Goal: Task Accomplishment & Management: Manage account settings

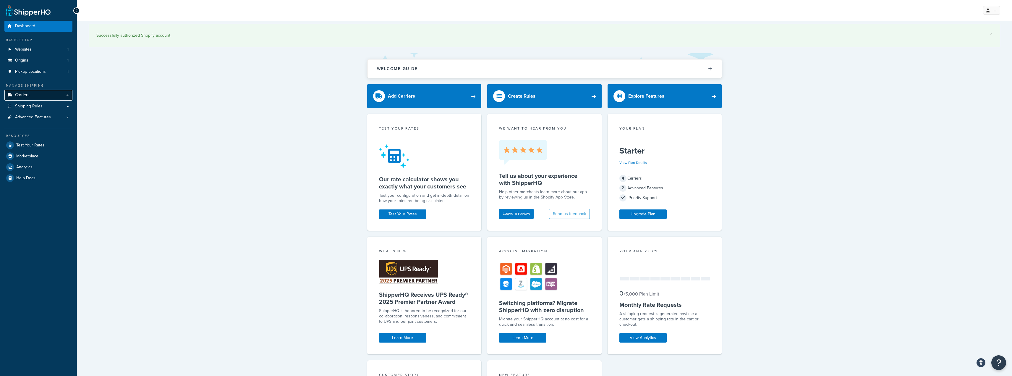
click at [27, 95] on span "Carriers" at bounding box center [22, 95] width 14 height 5
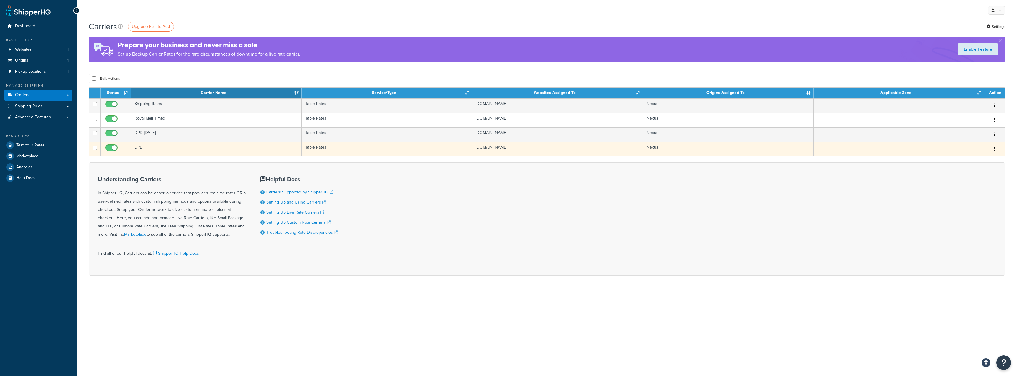
click at [170, 148] on td "DPD" at bounding box center [216, 149] width 171 height 14
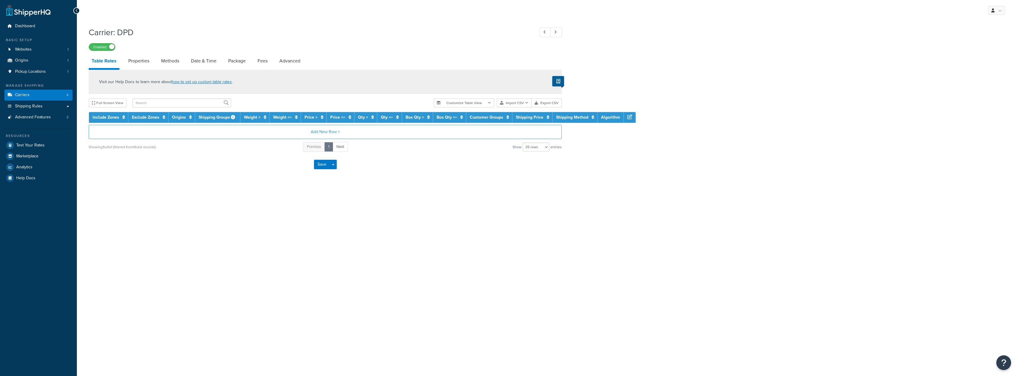
select select "25"
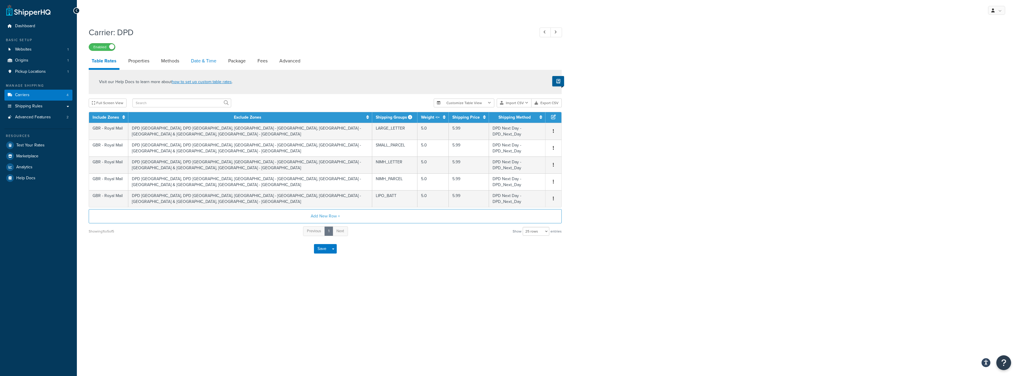
click at [209, 62] on link "Date & Time" at bounding box center [203, 61] width 31 height 14
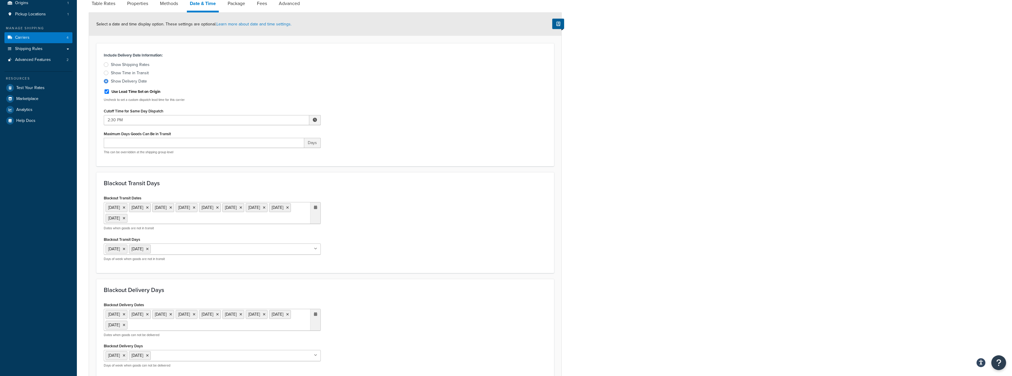
scroll to position [59, 0]
click at [253, 218] on ul "25 Dec 2025 26 Dec 2025 1 Jan 2026 3 Apr 2026 5 Apr 2026 4 May 2026 25 May 2026…" at bounding box center [212, 211] width 217 height 22
click at [254, 228] on span "‹" at bounding box center [253, 228] width 9 height 8
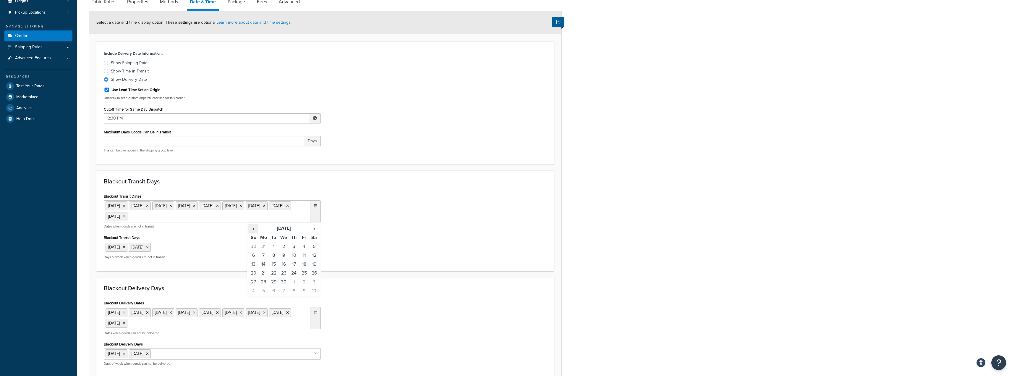
click at [254, 228] on span "‹" at bounding box center [253, 228] width 9 height 8
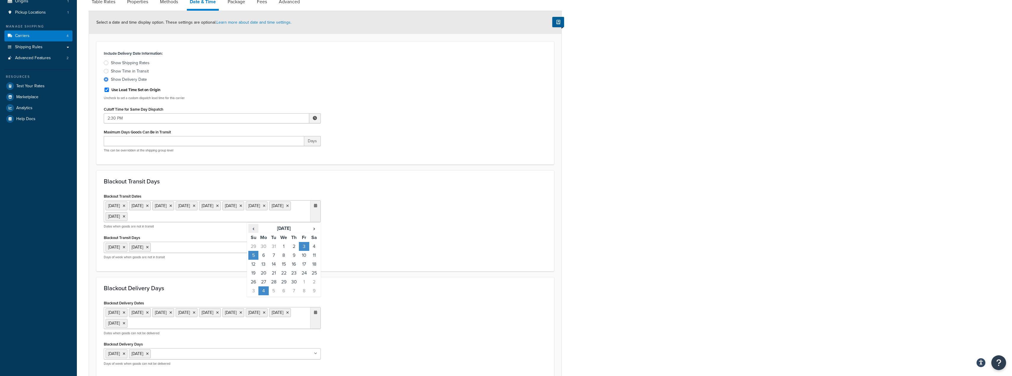
click at [254, 228] on span "‹" at bounding box center [253, 228] width 9 height 8
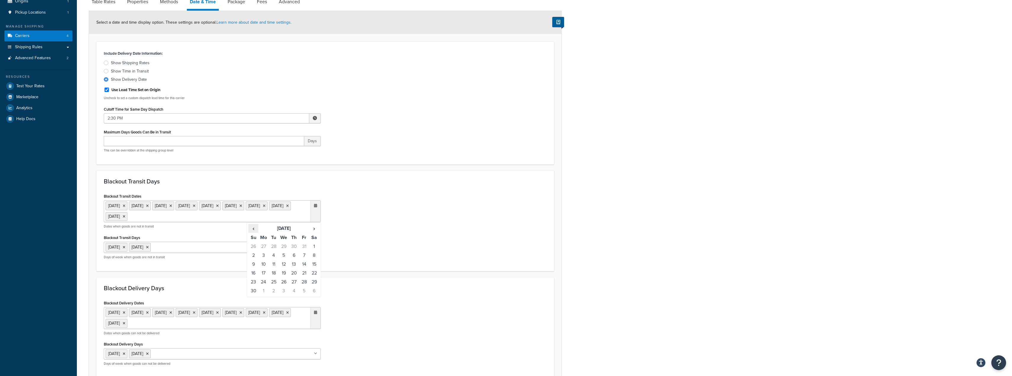
click at [254, 228] on span "‹" at bounding box center [253, 228] width 9 height 8
click at [400, 245] on div "Blackout Transit Dates 25 Dec 2025 26 Dec 2025 1 Jan 2026 3 Apr 2026 5 Apr 2026…" at bounding box center [325, 228] width 452 height 72
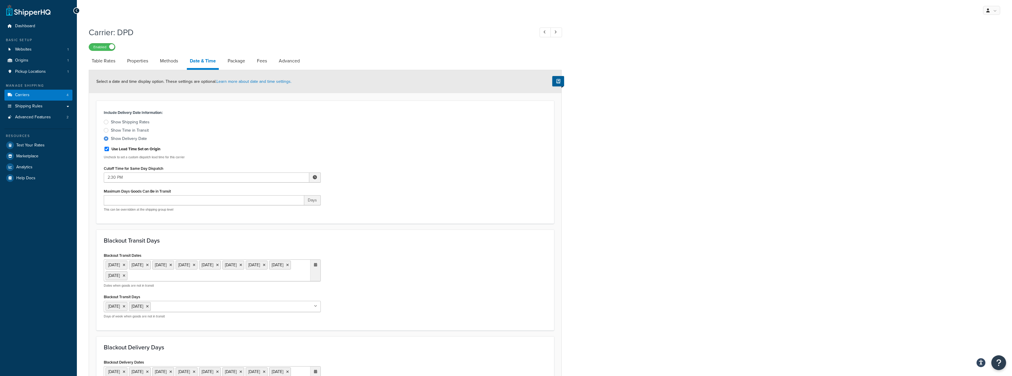
scroll to position [30, 0]
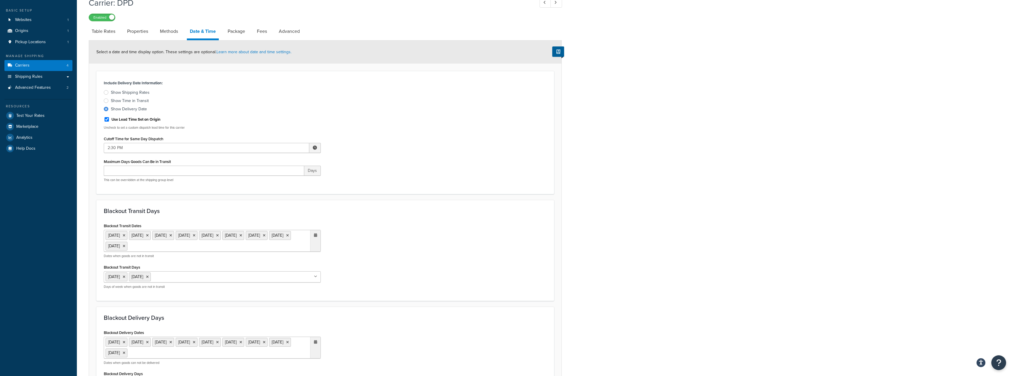
click at [232, 247] on ul "25 Dec 2025 26 Dec 2025 1 Jan 2026 3 Apr 2026 5 Apr 2026 4 May 2026 25 May 2026…" at bounding box center [212, 241] width 217 height 22
click at [253, 258] on span "‹" at bounding box center [253, 258] width 9 height 8
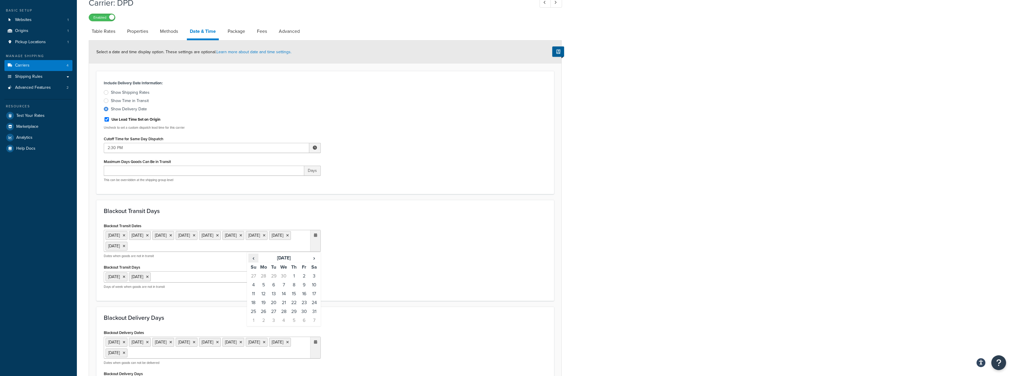
click at [253, 258] on span "‹" at bounding box center [253, 258] width 9 height 8
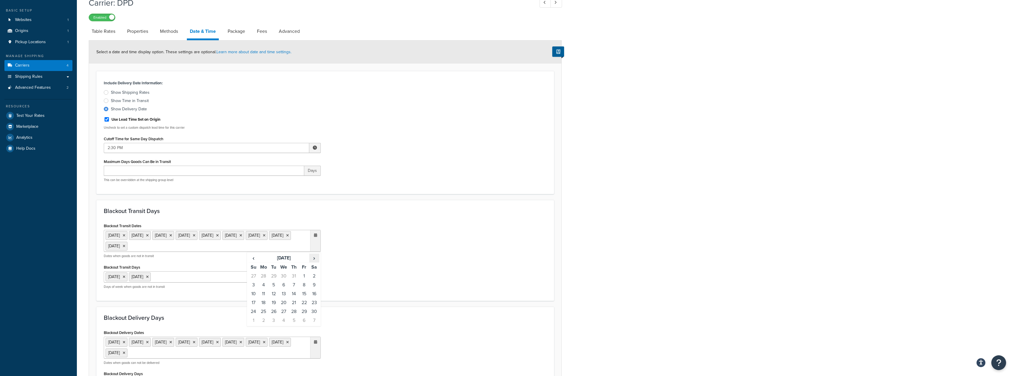
click at [313, 258] on span "›" at bounding box center [314, 258] width 9 height 8
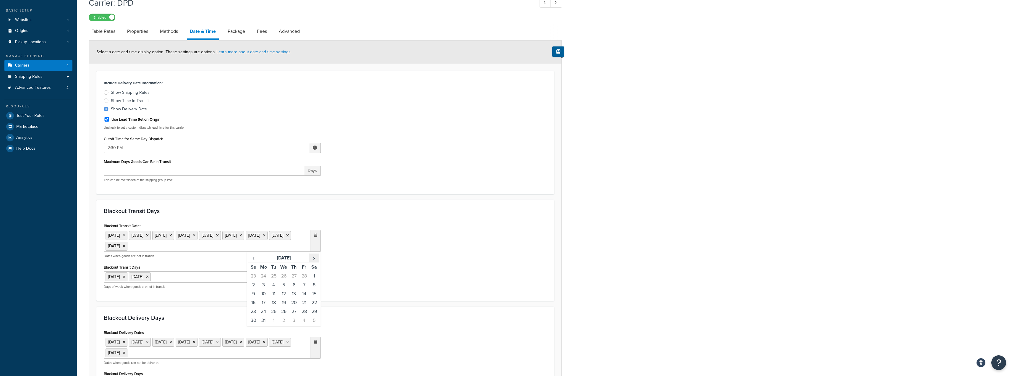
click at [313, 258] on span "›" at bounding box center [314, 258] width 9 height 8
click at [265, 311] on td "25" at bounding box center [264, 311] width 10 height 9
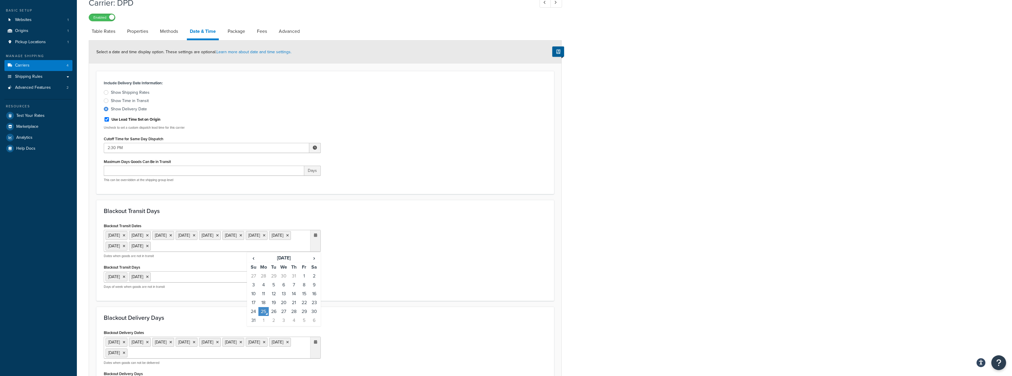
click at [363, 270] on div "Blackout Transit Dates 25 Dec 2025 26 Dec 2025 1 Jan 2026 3 Apr 2026 5 Apr 2026…" at bounding box center [325, 258] width 452 height 72
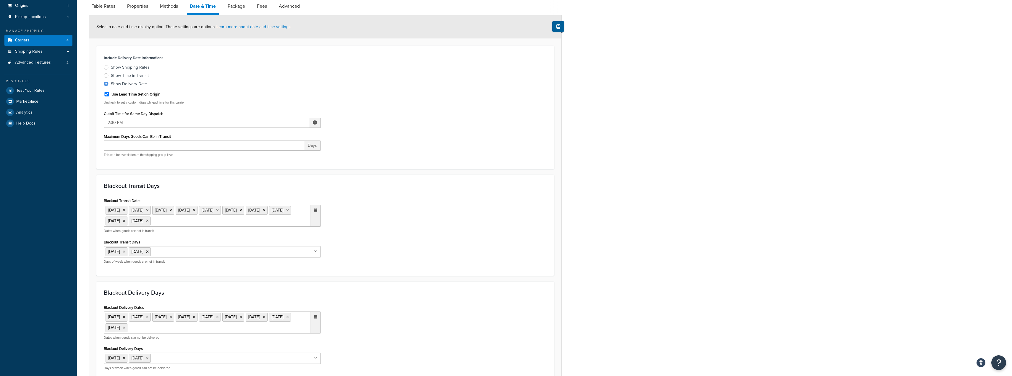
scroll to position [89, 0]
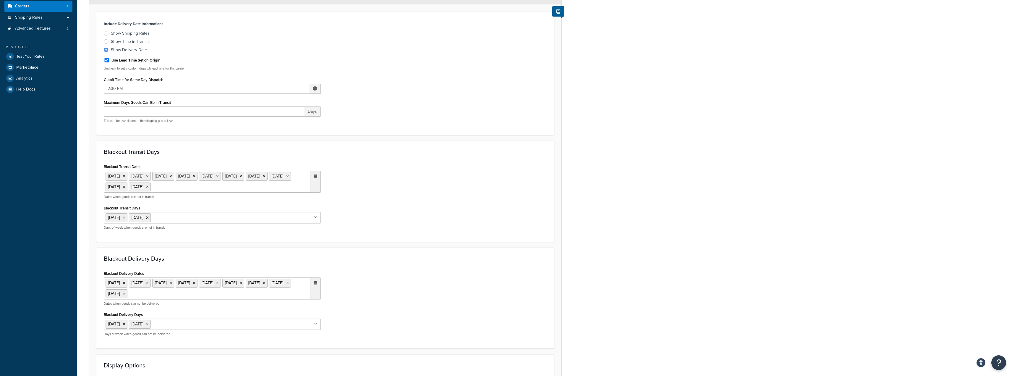
click at [219, 296] on ul "25 Dec 2025 26 Dec 2025 1 Jan 2026 3 Apr 2026 5 Apr 2026 4 May 2026 25 May 2026…" at bounding box center [212, 288] width 217 height 22
click at [255, 306] on span "‹" at bounding box center [253, 305] width 9 height 8
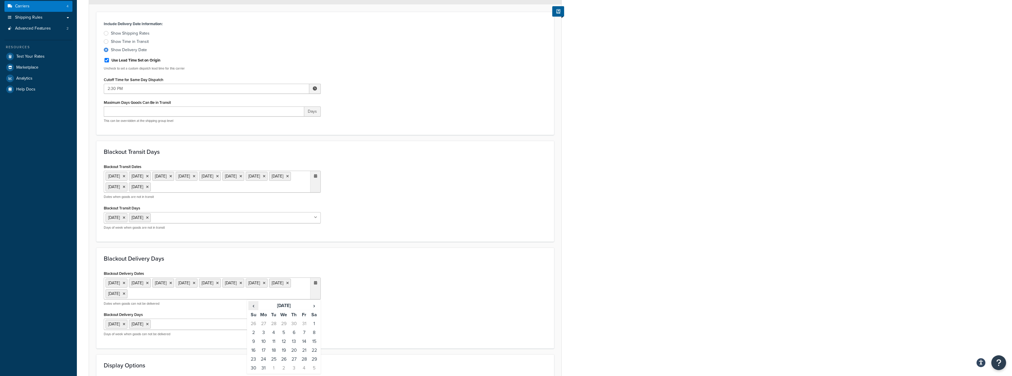
click at [255, 306] on span "‹" at bounding box center [253, 305] width 9 height 8
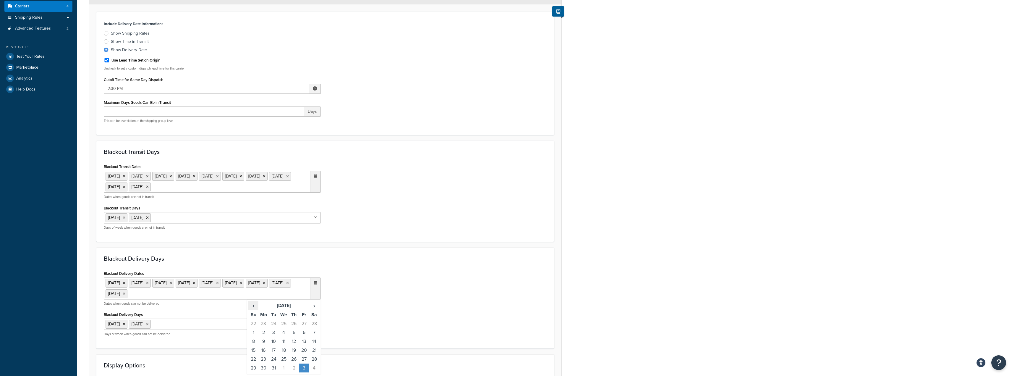
click at [255, 306] on span "‹" at bounding box center [253, 305] width 9 height 8
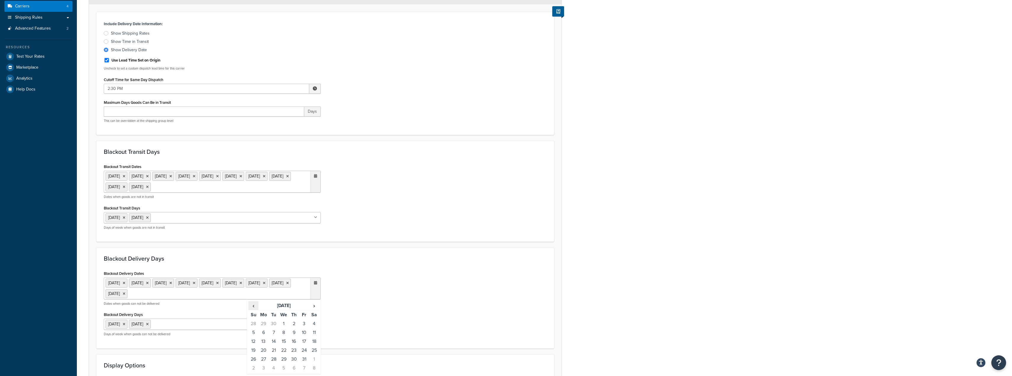
click at [255, 306] on span "‹" at bounding box center [253, 305] width 9 height 8
click at [314, 307] on span "›" at bounding box center [314, 305] width 9 height 8
click at [265, 358] on td "25" at bounding box center [264, 359] width 10 height 9
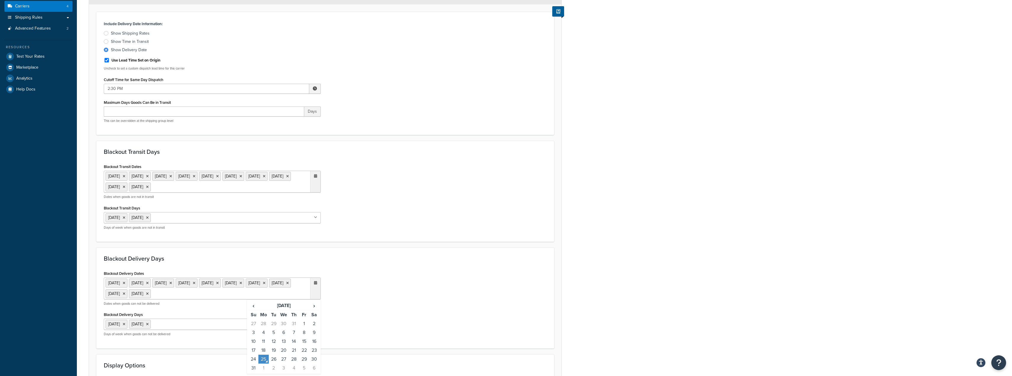
click at [365, 284] on div "Blackout Delivery Dates 25 Aug 2025 25 Dec 2025 26 Dec 2025 1 Jan 2026 3 Apr 20…" at bounding box center [325, 305] width 452 height 72
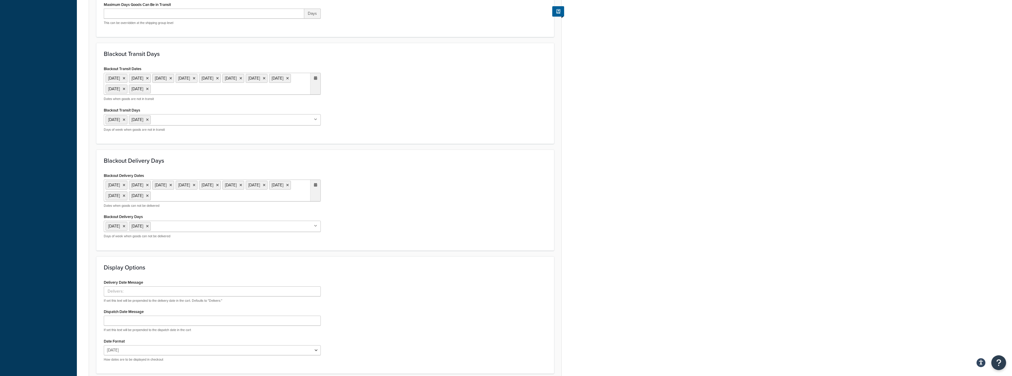
scroll to position [207, 0]
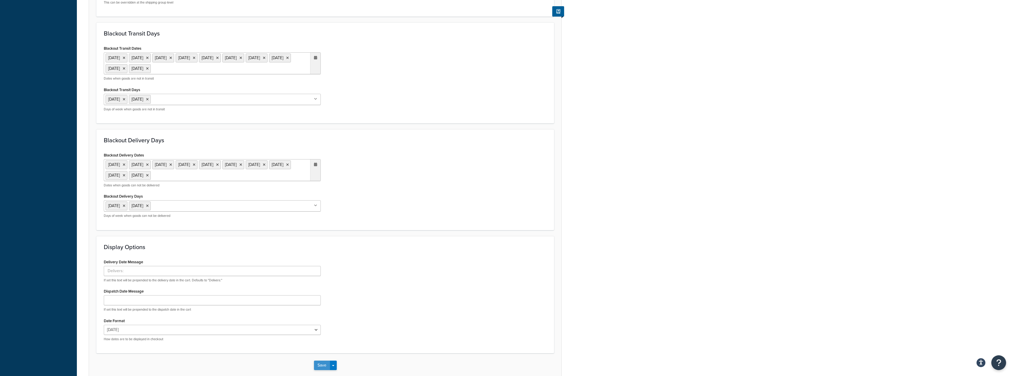
click at [319, 367] on button "Save" at bounding box center [322, 365] width 16 height 9
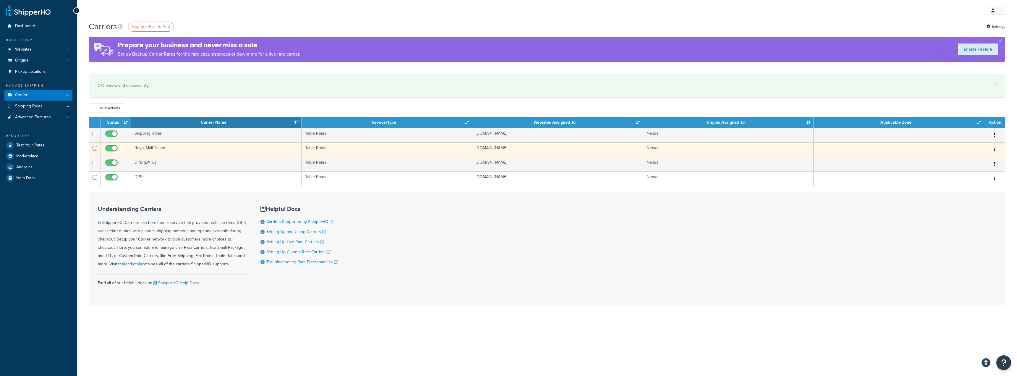
click at [181, 149] on td "Royal Mail Timed" at bounding box center [216, 149] width 171 height 14
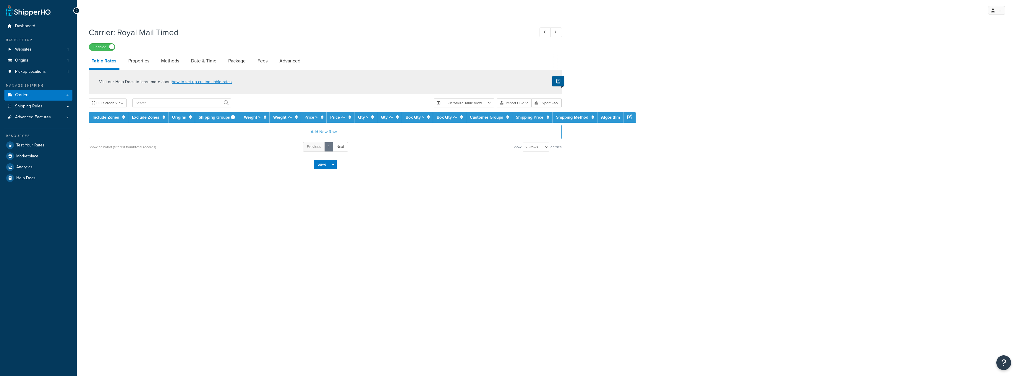
select select "25"
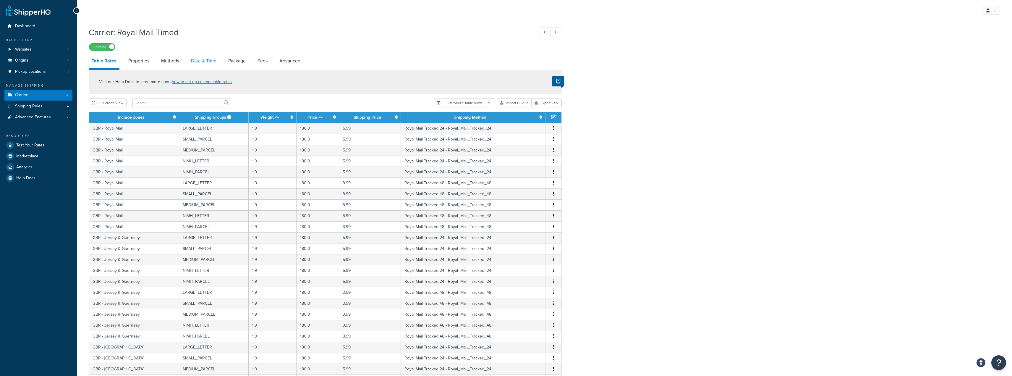
click at [210, 63] on link "Date & Time" at bounding box center [203, 61] width 31 height 14
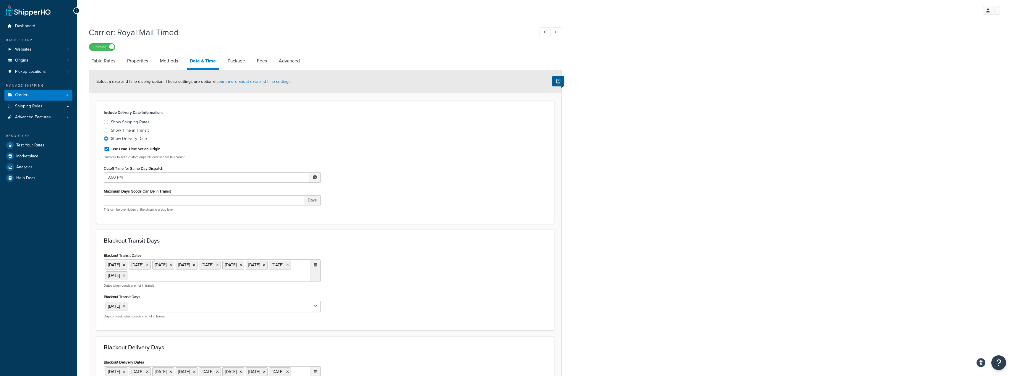
click at [266, 275] on ul "25 Dec 2023 26 Dec 2023 1 Jan 2024 29 Mar 2024 31 Mar 2024 6 May 2024 27 May 20…" at bounding box center [212, 270] width 217 height 22
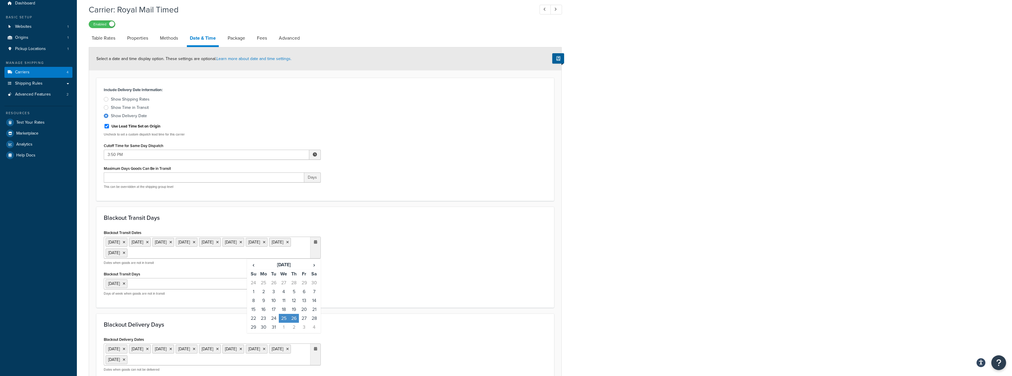
scroll to position [59, 0]
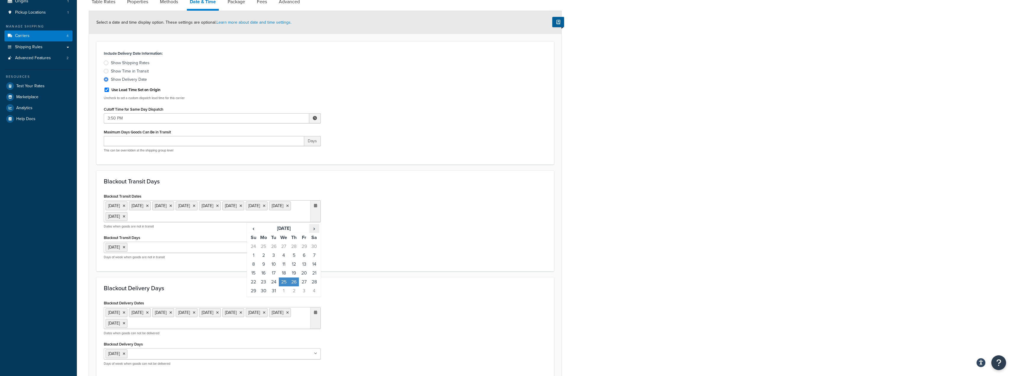
click at [313, 230] on span "›" at bounding box center [314, 228] width 9 height 8
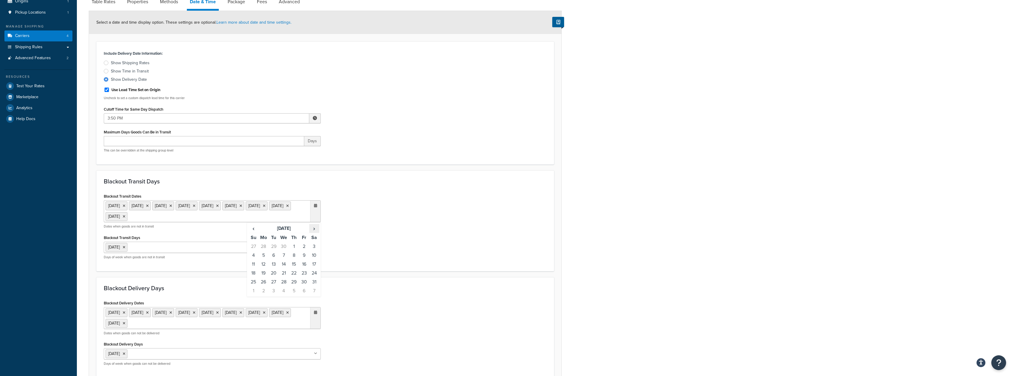
click at [313, 230] on span "›" at bounding box center [314, 228] width 9 height 8
click at [264, 282] on td "25" at bounding box center [264, 281] width 10 height 9
click at [268, 325] on ul "25 Dec 2023 26 Dec 2023 1 Jan 2024 29 Mar 2024 31 Mar 2024 6 May 2024 27 May 20…" at bounding box center [212, 318] width 217 height 22
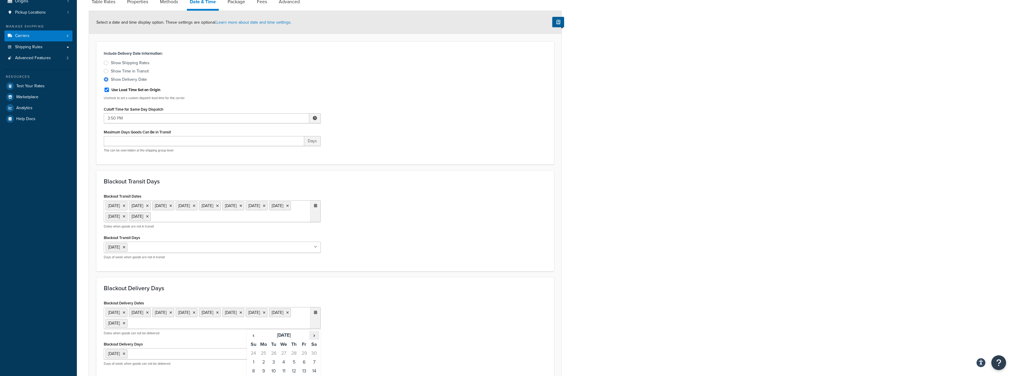
click at [312, 335] on span "›" at bounding box center [314, 335] width 9 height 8
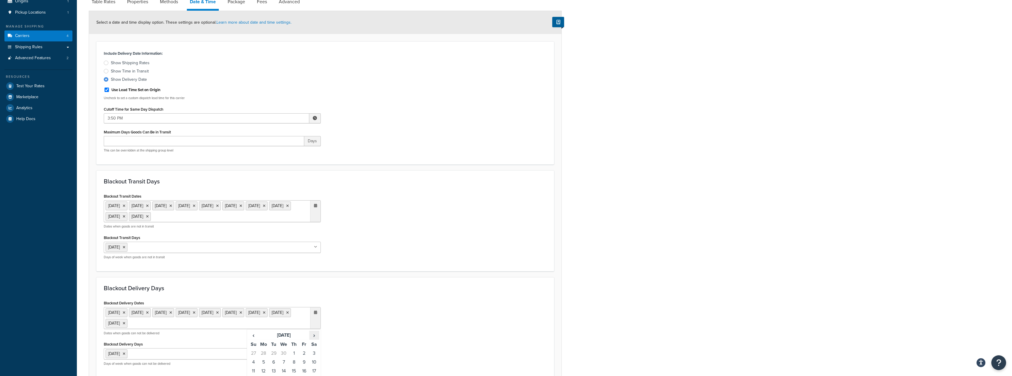
click at [312, 335] on span "›" at bounding box center [314, 335] width 9 height 8
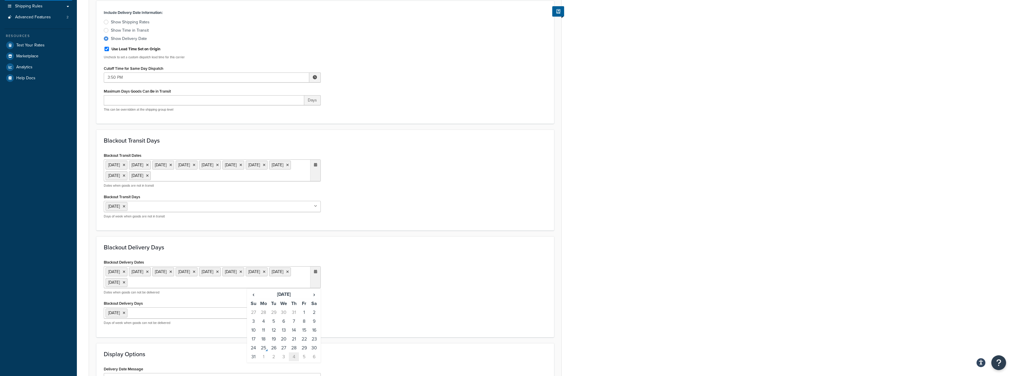
scroll to position [118, 0]
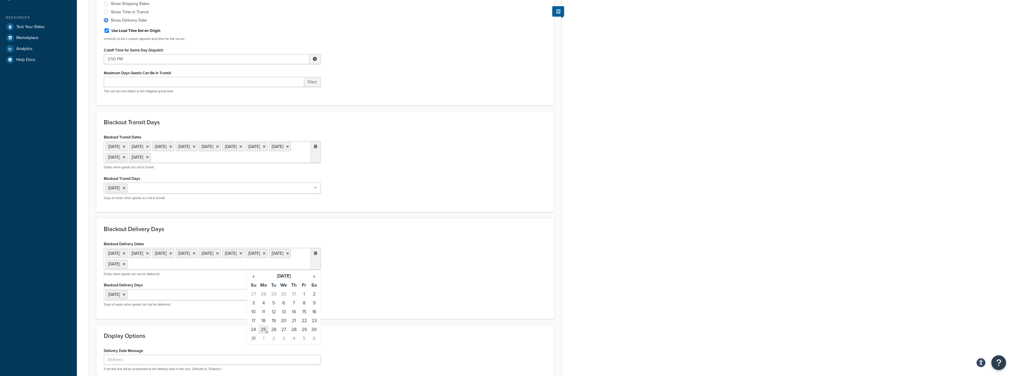
click at [265, 332] on td "25" at bounding box center [264, 329] width 10 height 9
click at [315, 276] on span "›" at bounding box center [314, 276] width 9 height 8
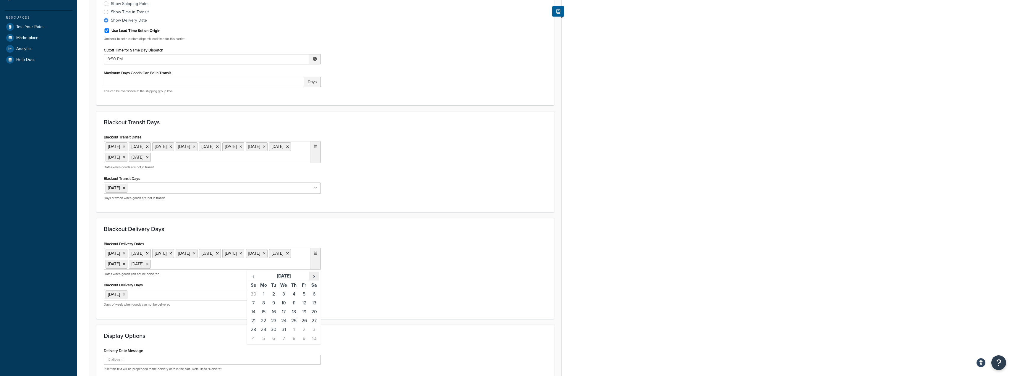
click at [315, 276] on span "›" at bounding box center [314, 276] width 9 height 8
click at [253, 275] on span "‹" at bounding box center [253, 276] width 9 height 8
drag, startPoint x: 293, startPoint y: 323, endPoint x: 306, endPoint y: 322, distance: 13.3
click at [306, 322] on tr "21 22 23 24 25 26 27" at bounding box center [283, 320] width 71 height 9
click at [294, 321] on td "25" at bounding box center [294, 320] width 10 height 9
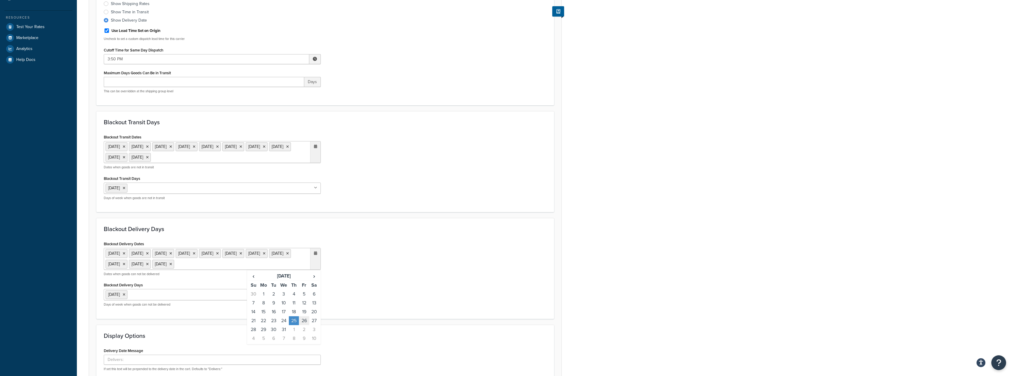
click at [303, 325] on td "26" at bounding box center [304, 320] width 10 height 9
click at [292, 155] on ul "25 Dec 2023 26 Dec 2023 1 Jan 2024 29 Mar 2024 31 Mar 2024 6 May 2024 27 May 20…" at bounding box center [212, 152] width 217 height 22
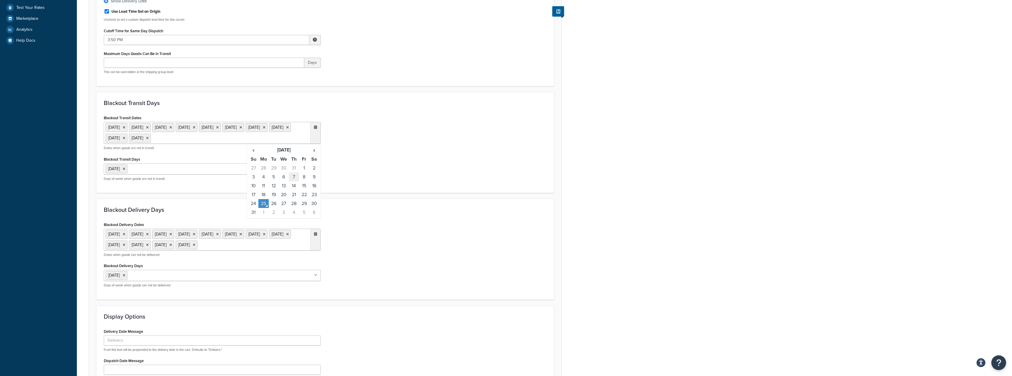
scroll to position [148, 0]
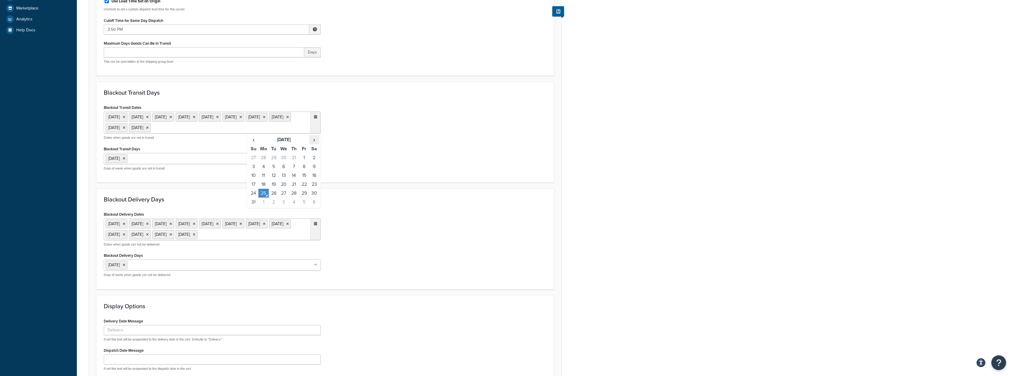
click at [316, 138] on span "›" at bounding box center [314, 139] width 9 height 8
click at [293, 185] on td "25" at bounding box center [294, 184] width 10 height 9
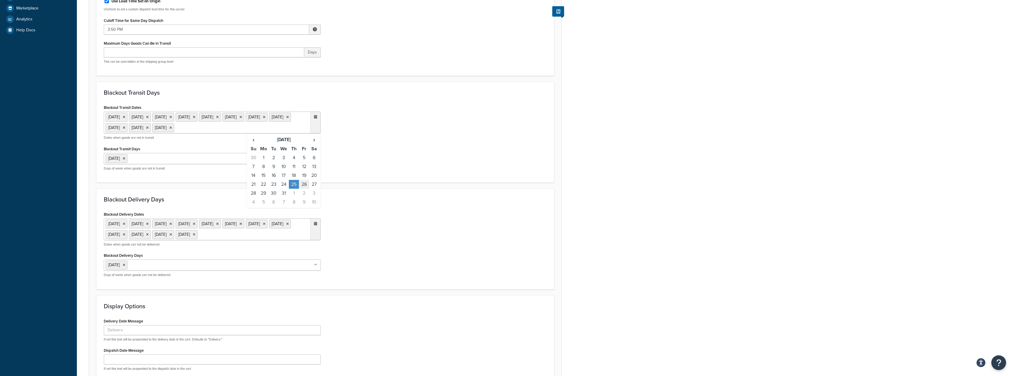
click at [304, 189] on td "26" at bounding box center [304, 184] width 10 height 9
click at [349, 142] on div "Blackout Transit Dates 25 Dec 2023 26 Dec 2023 1 Jan 2024 29 Mar 2024 31 Mar 20…" at bounding box center [325, 139] width 452 height 72
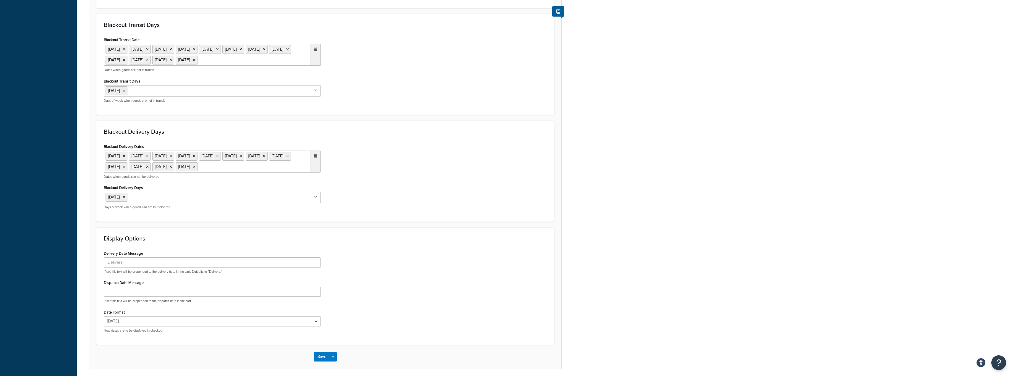
scroll to position [260, 0]
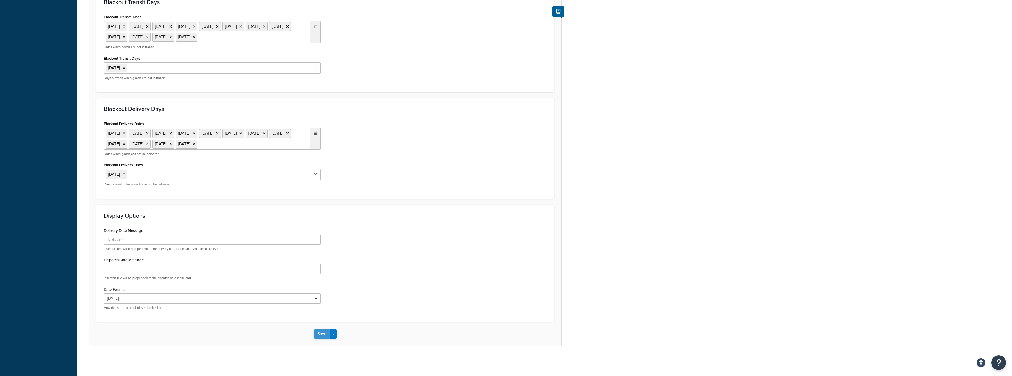
click at [317, 333] on button "Save" at bounding box center [322, 333] width 16 height 9
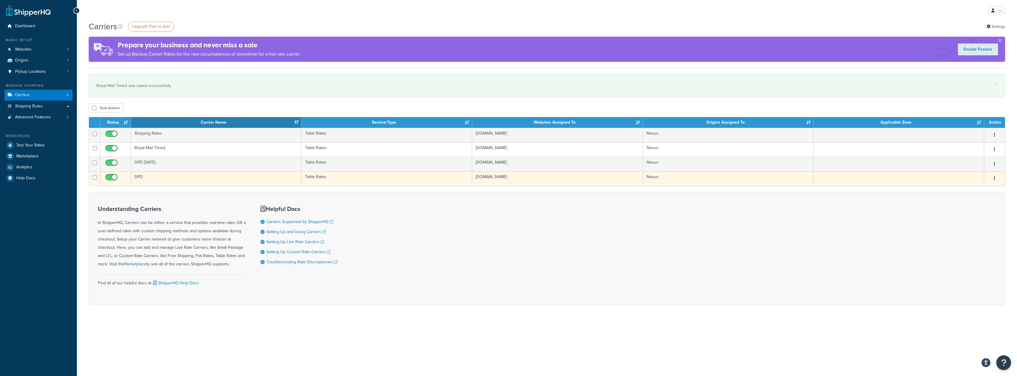
click at [170, 176] on td "DPD" at bounding box center [216, 178] width 171 height 14
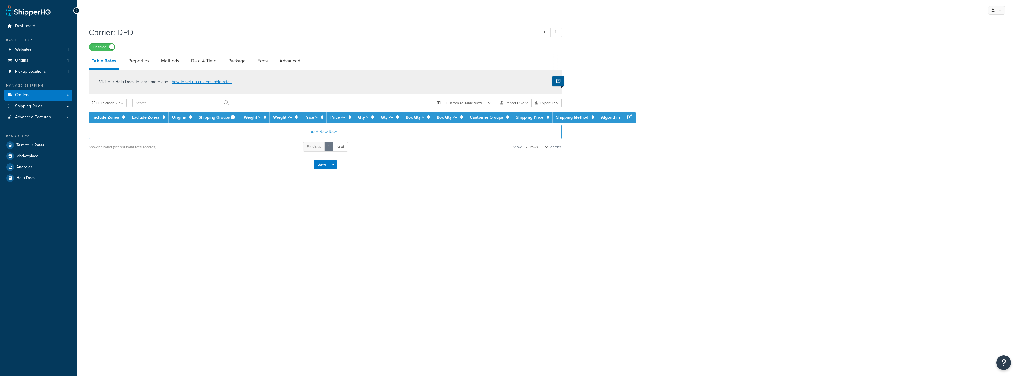
select select "25"
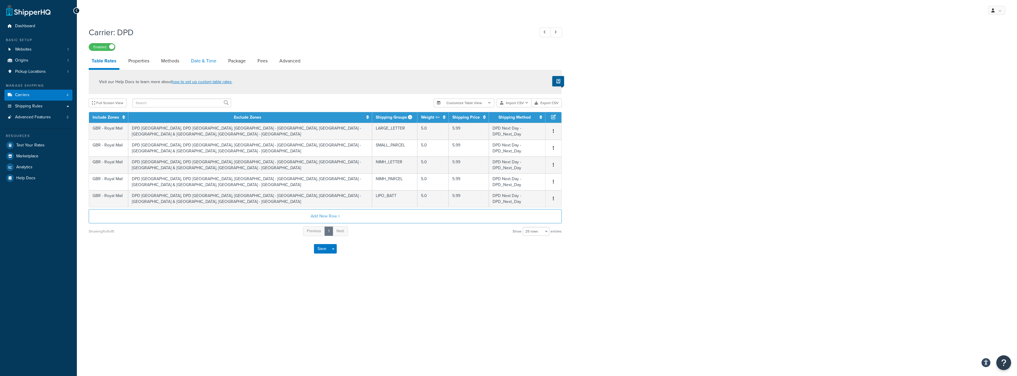
click at [195, 58] on link "Date & Time" at bounding box center [203, 61] width 31 height 14
